Goal: Check status: Check status

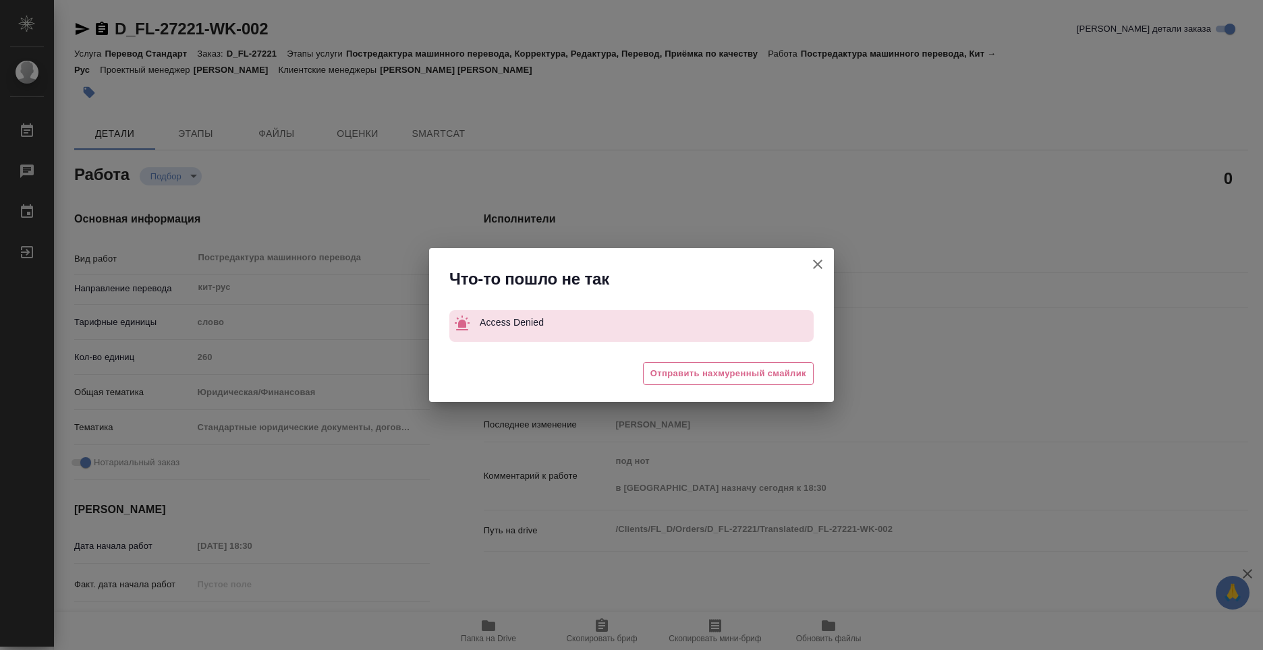
type textarea "x"
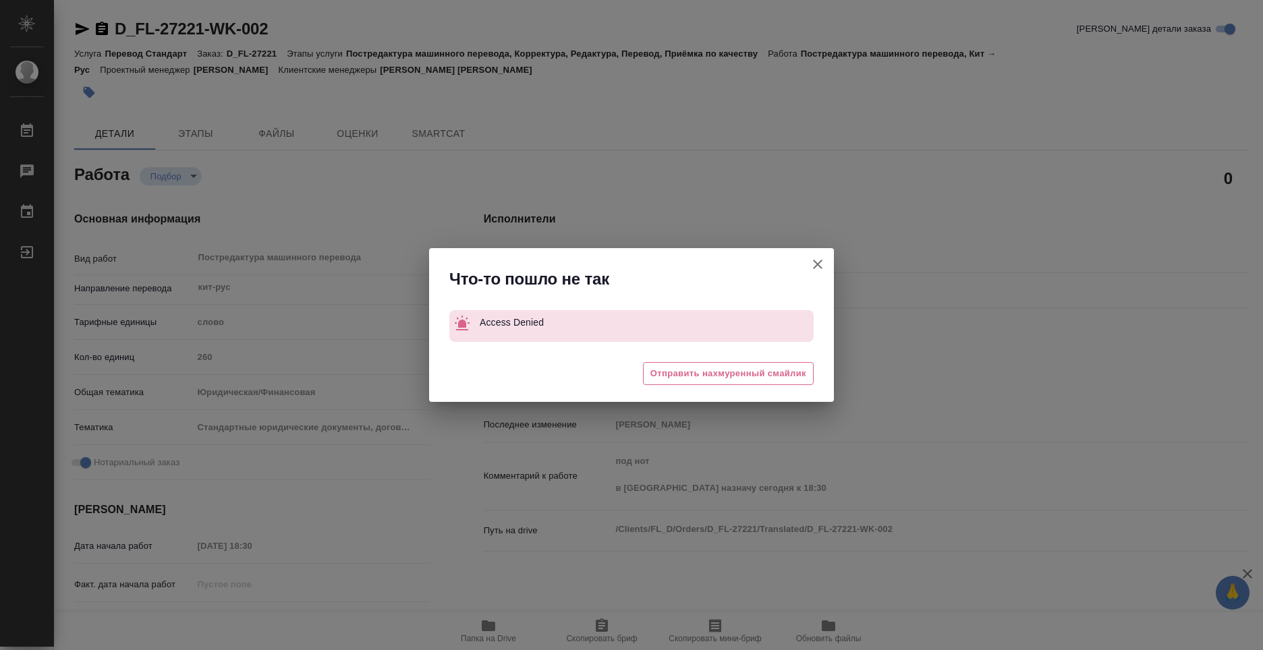
type textarea "x"
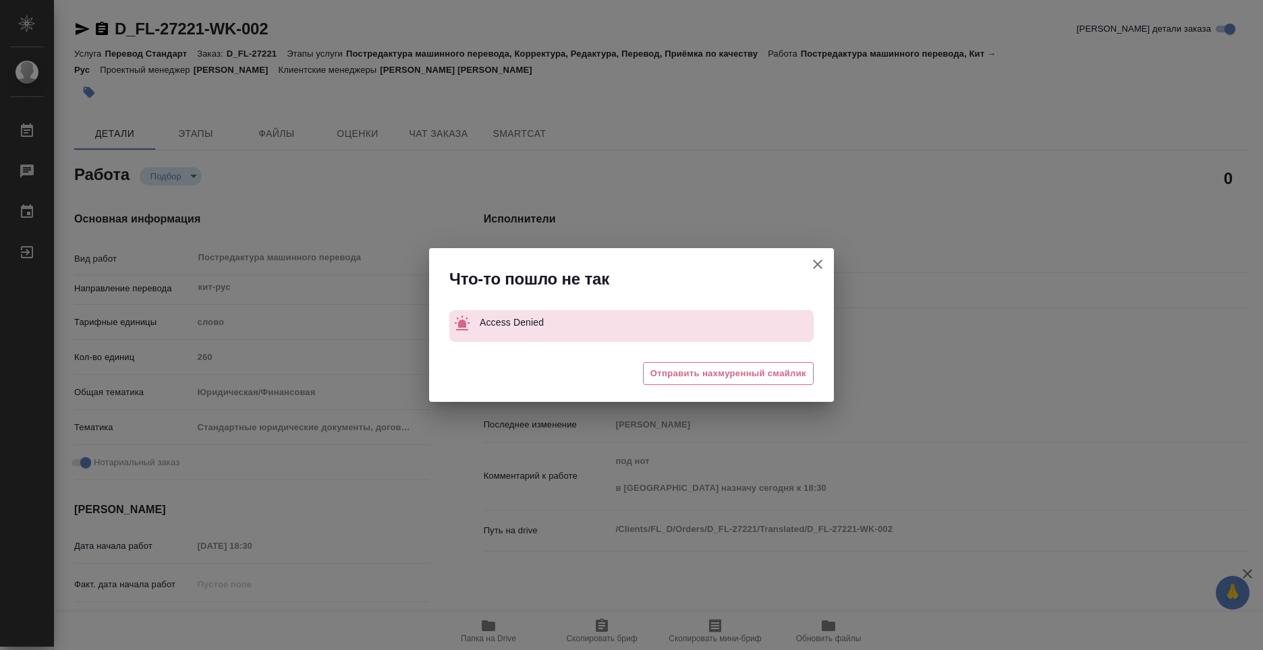
type textarea "x"
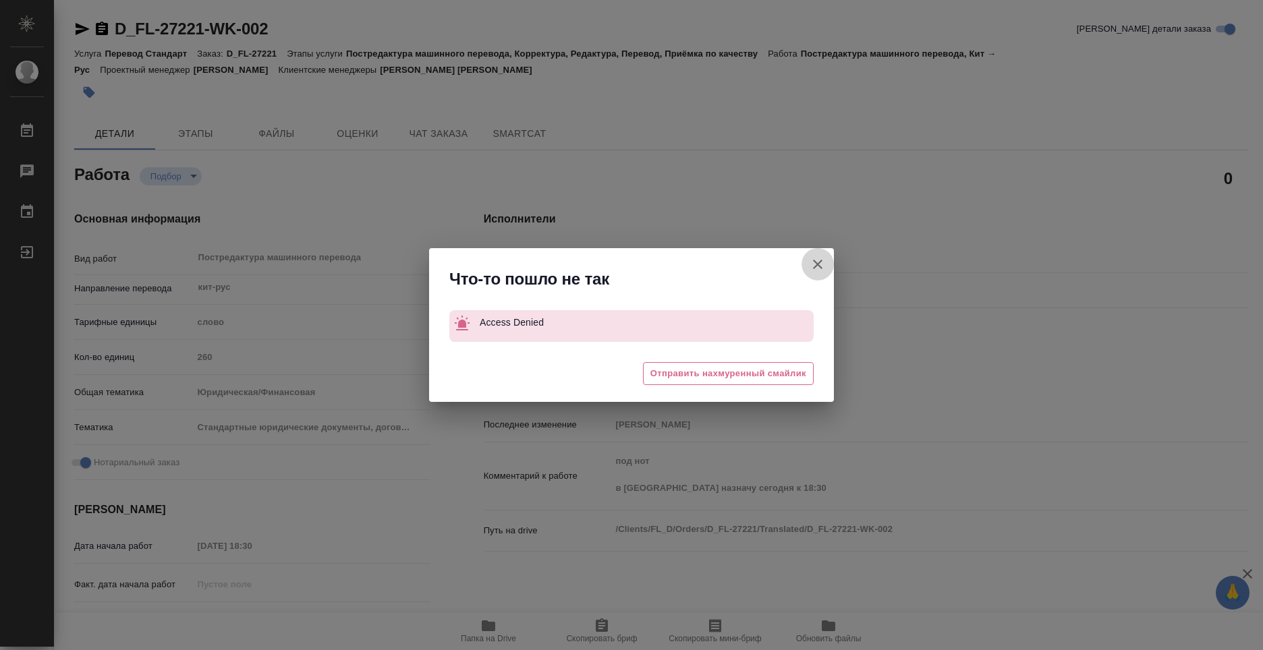
click at [822, 270] on icon "button" at bounding box center [817, 264] width 16 height 16
type textarea "x"
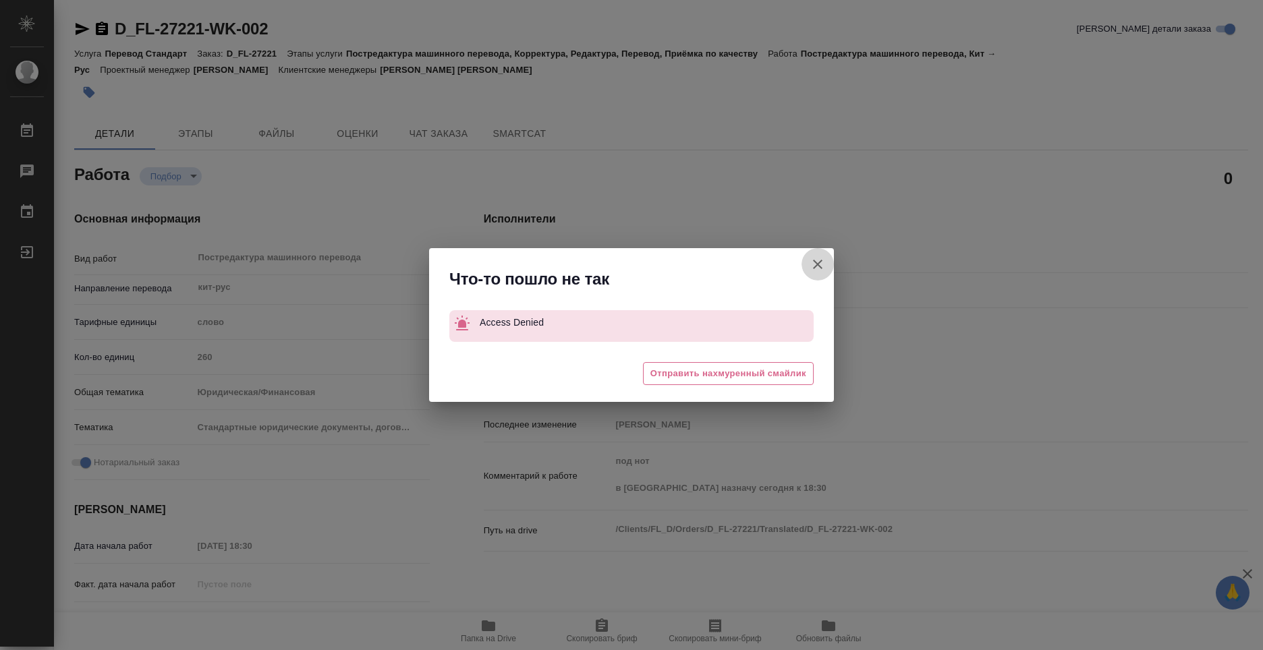
type textarea "x"
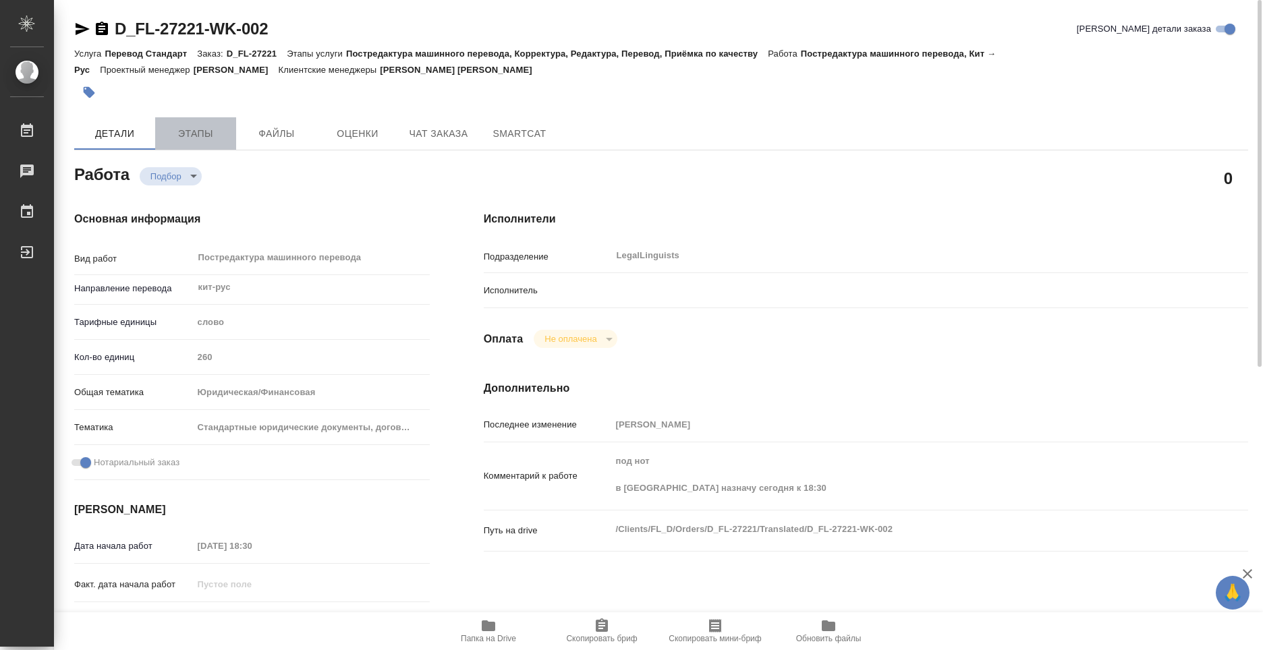
click at [202, 130] on span "Этапы" at bounding box center [195, 133] width 65 height 17
